Goal: Find specific page/section: Find specific page/section

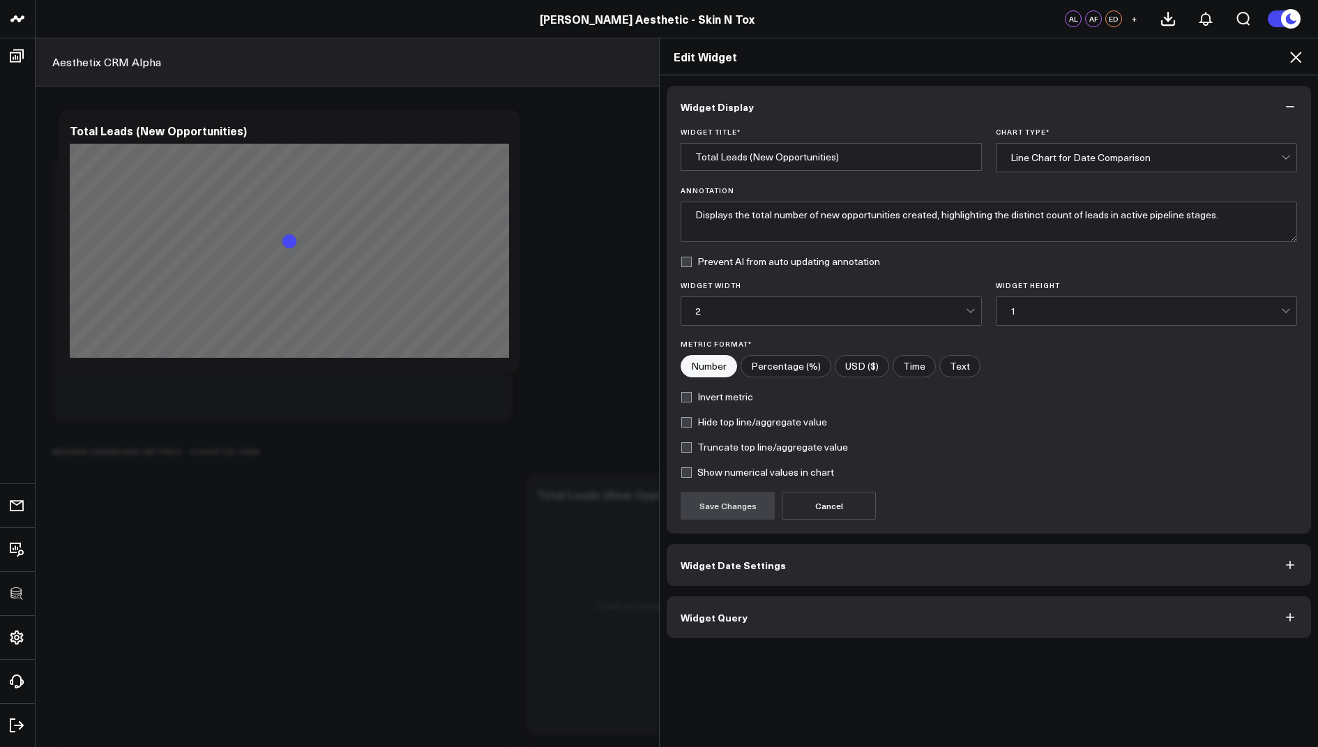
click at [1295, 55] on icon at bounding box center [1296, 57] width 11 height 11
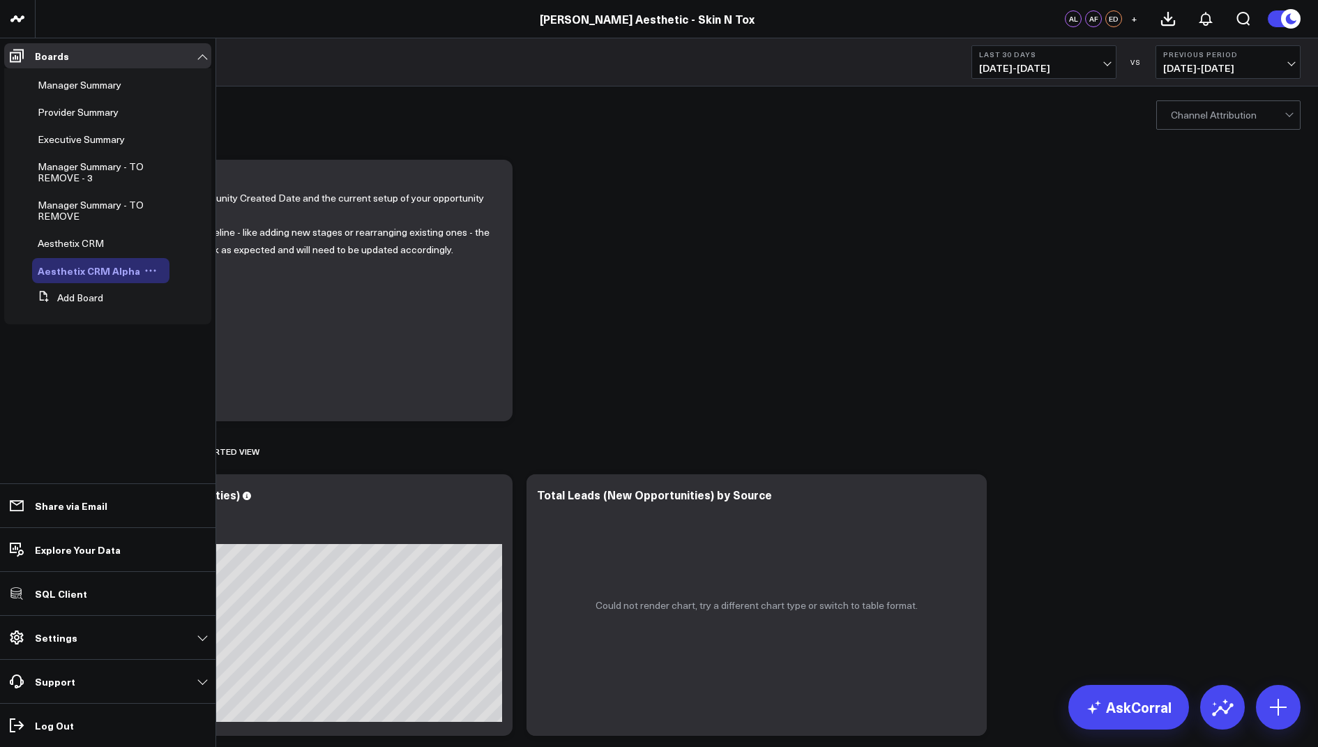
click at [89, 270] on span "Aesthetix CRM Alpha" at bounding box center [89, 271] width 103 height 14
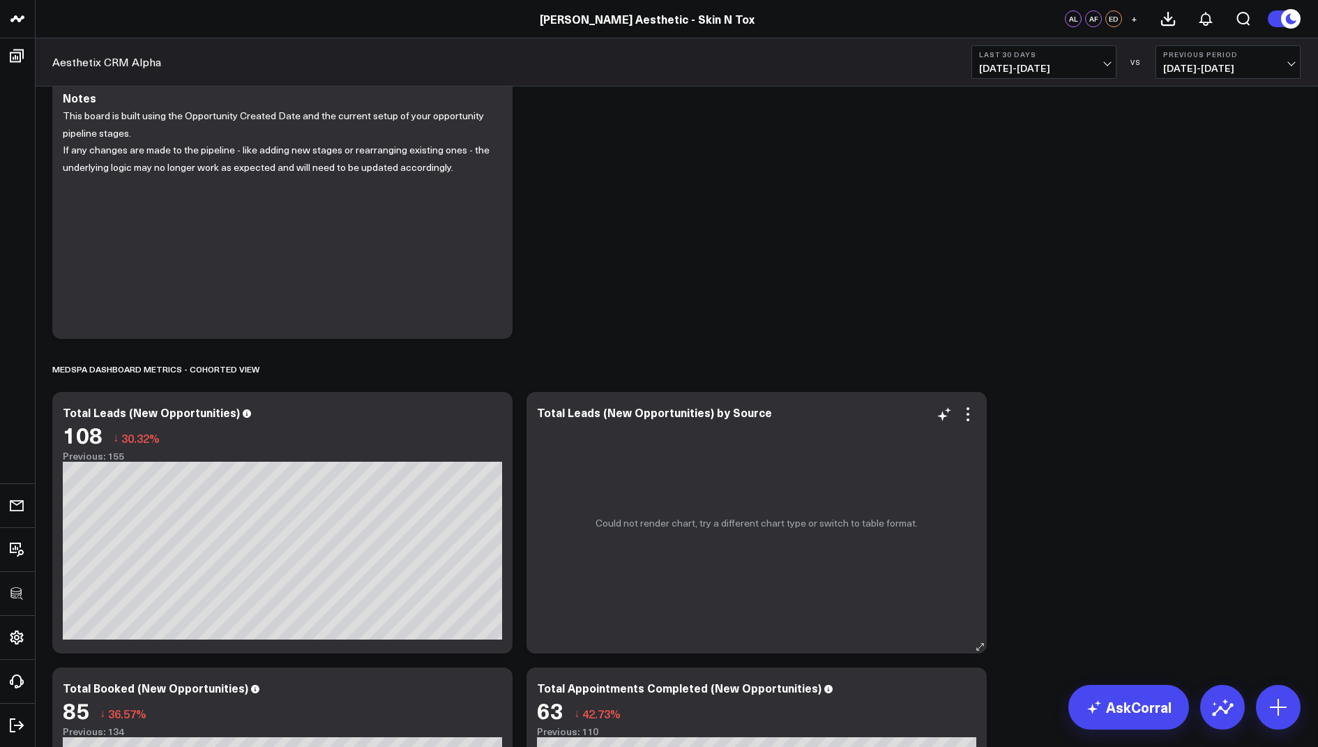
scroll to position [163, 0]
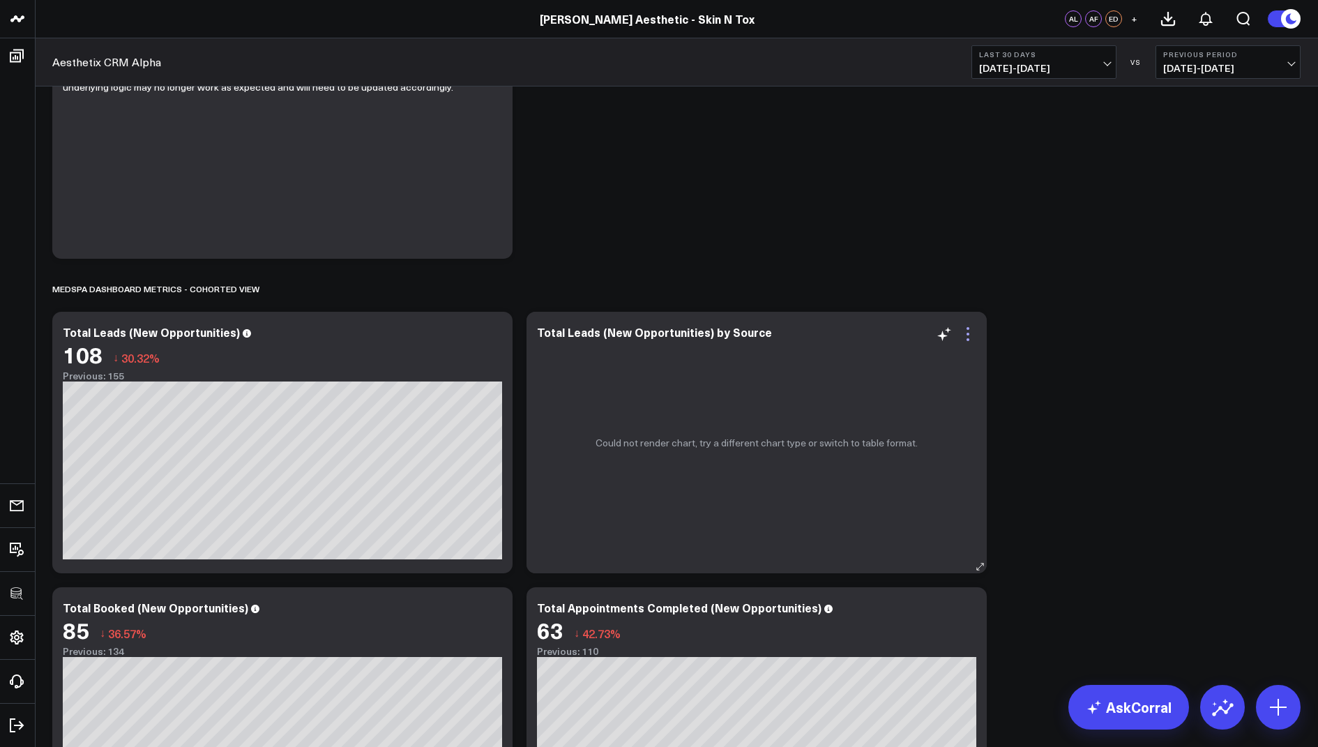
click at [968, 338] on icon at bounding box center [968, 339] width 3 height 3
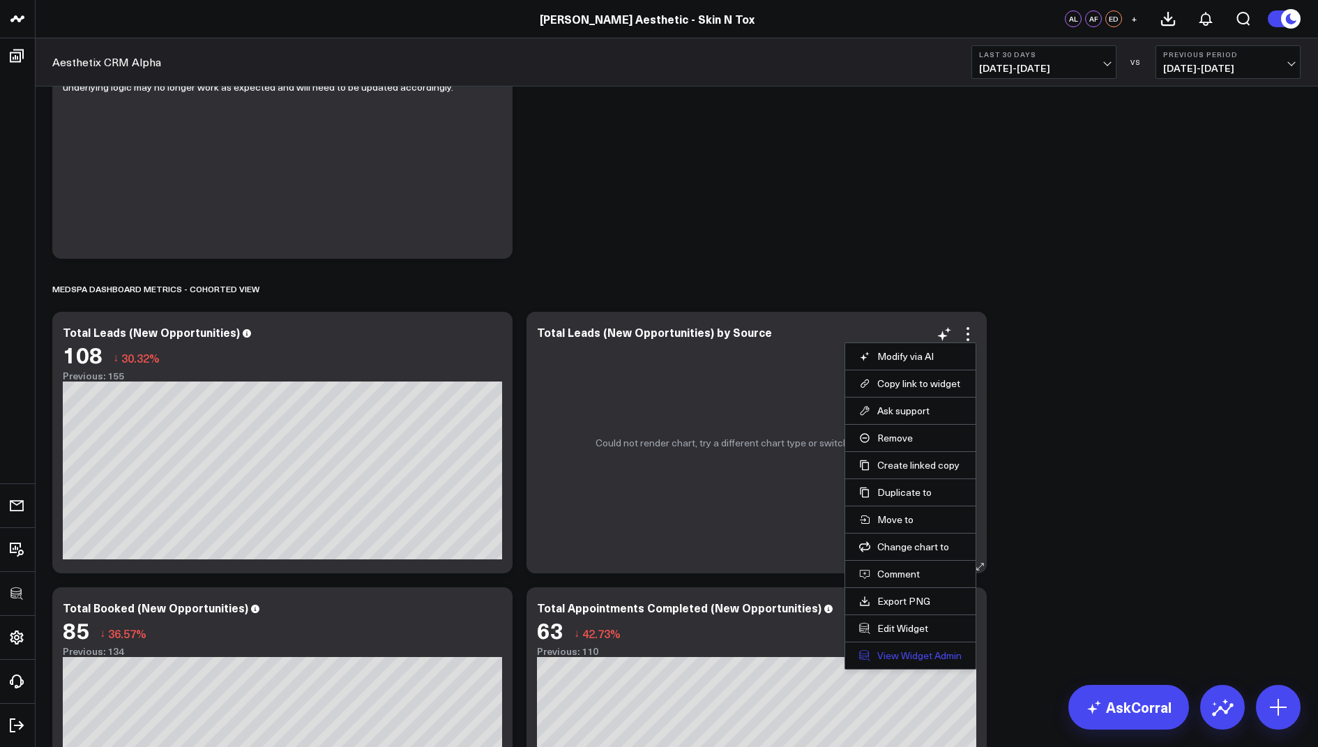
click at [886, 654] on link "View Widget Admin" at bounding box center [910, 655] width 103 height 13
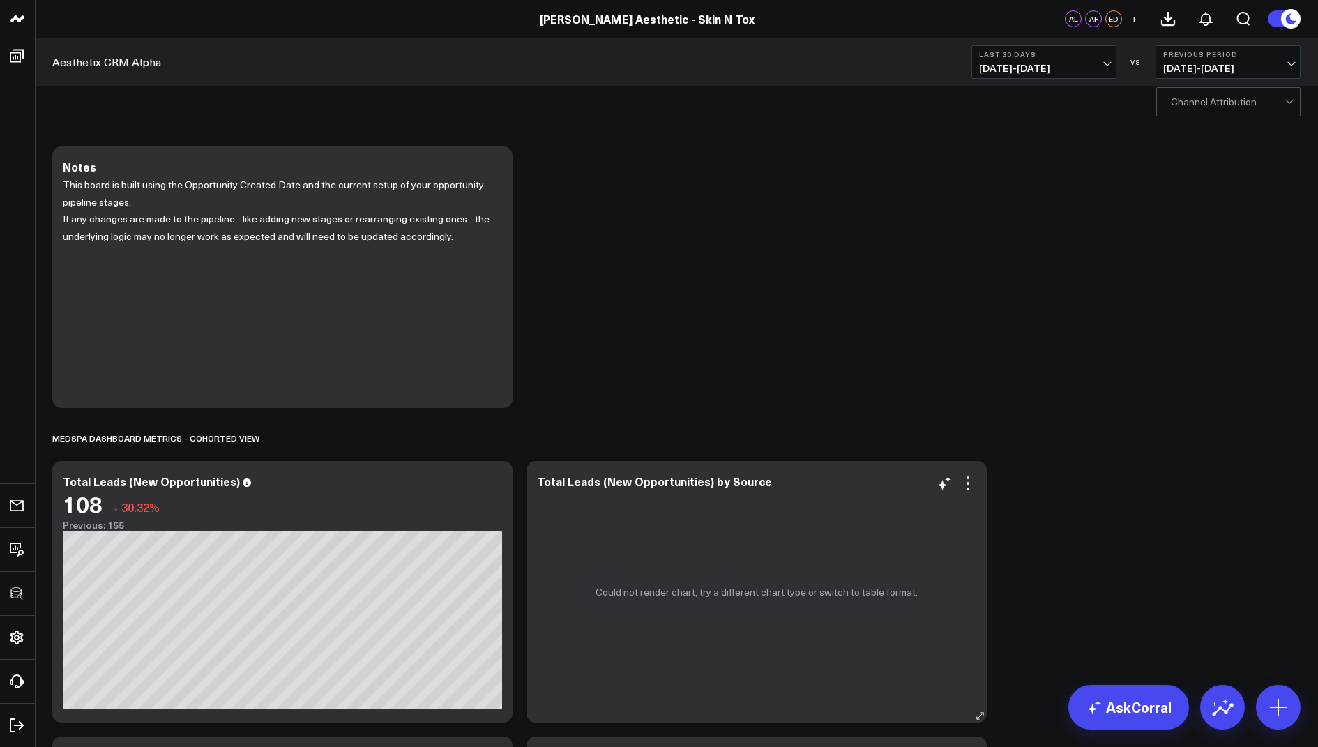
scroll to position [13, 0]
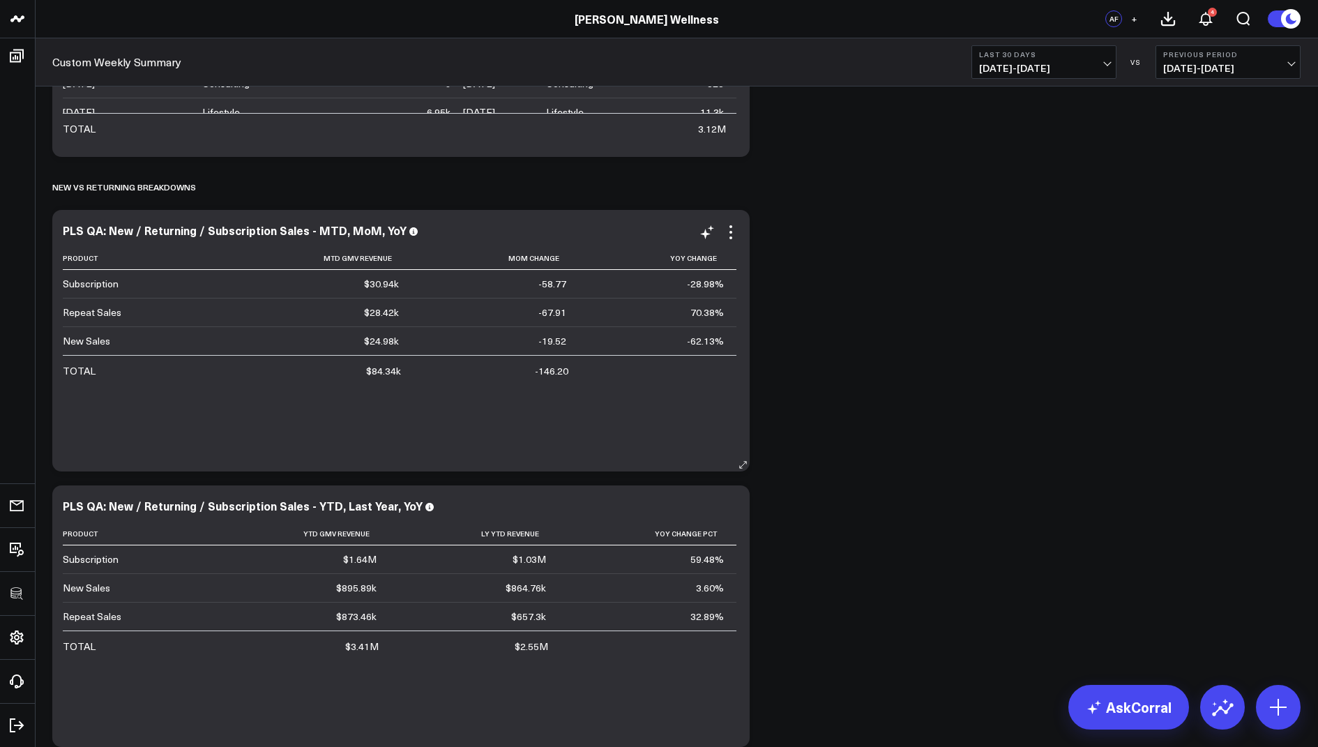
scroll to position [1103, 0]
